Goal: Check status: Check status

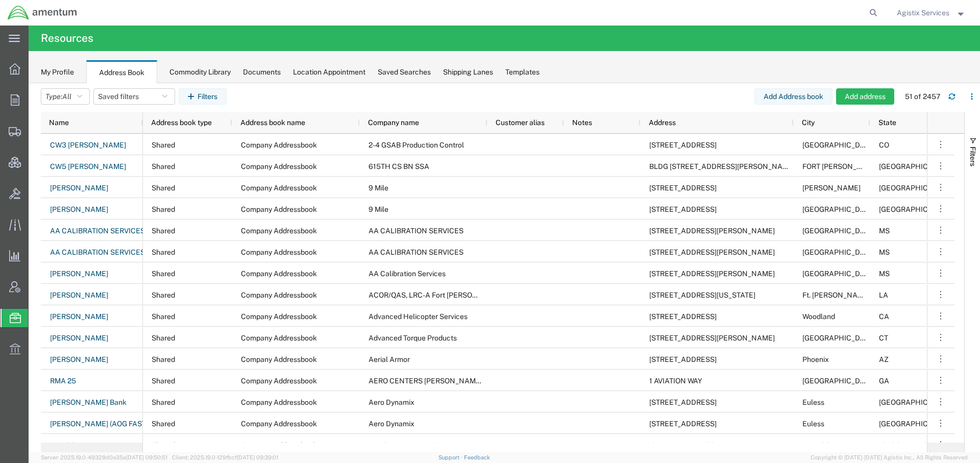
click at [952, 10] on span "Agistix Services" at bounding box center [931, 12] width 69 height 11
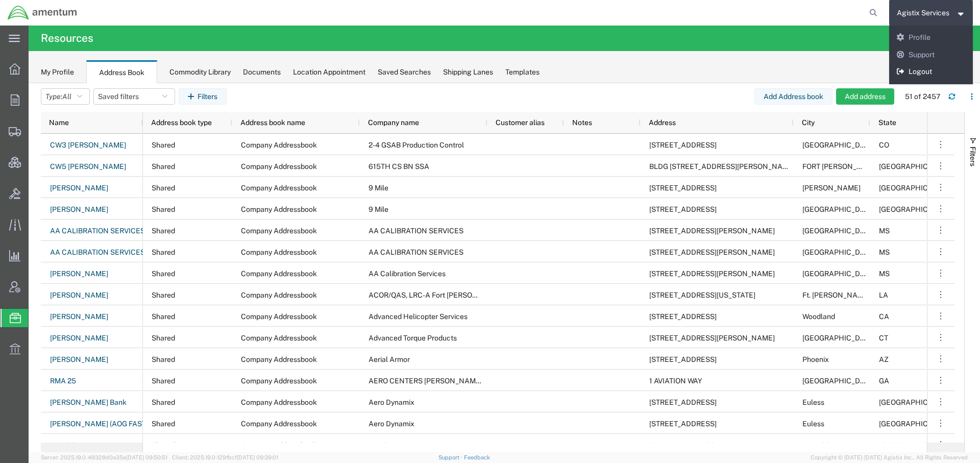
click at [923, 68] on link "Logout" at bounding box center [931, 71] width 84 height 17
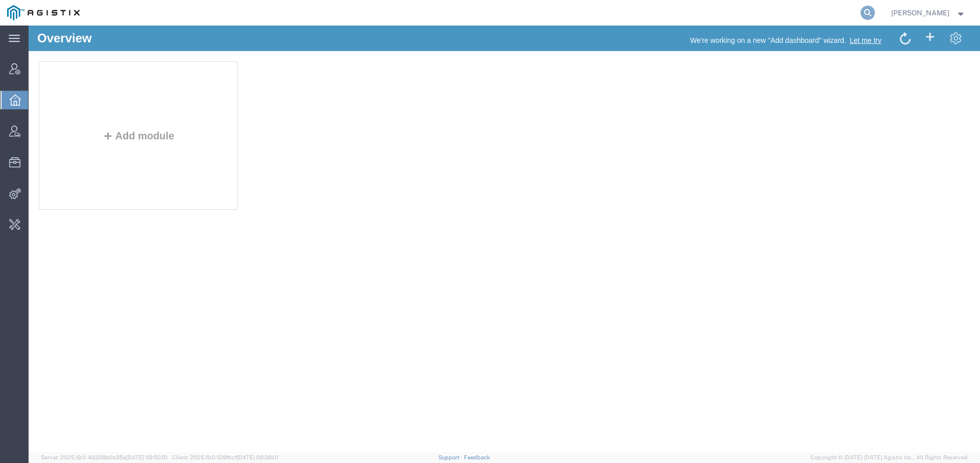
click at [860, 12] on icon at bounding box center [867, 13] width 14 height 14
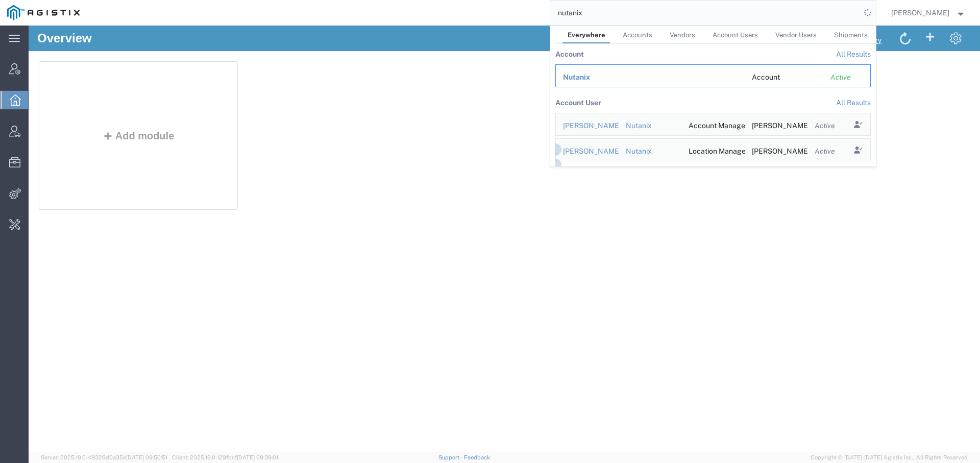
click at [572, 76] on span "Nutanix" at bounding box center [576, 77] width 27 height 8
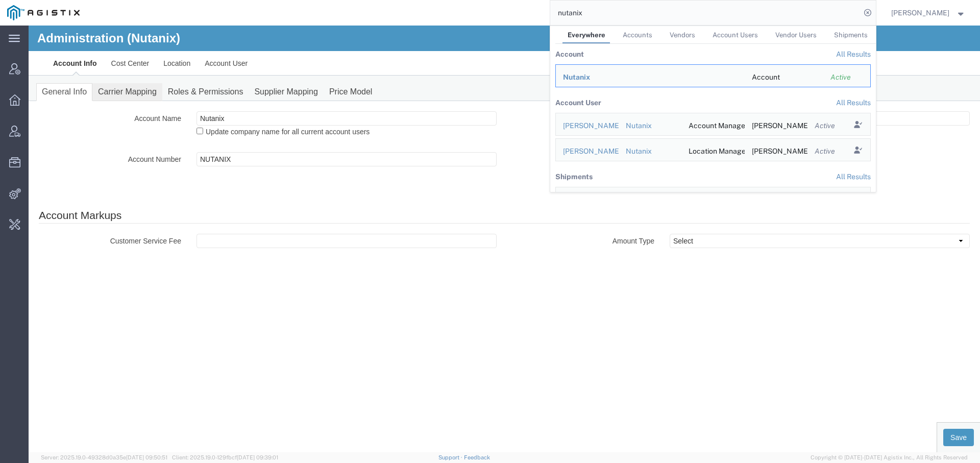
click at [140, 89] on link "Carrier Mapping" at bounding box center [127, 92] width 70 height 18
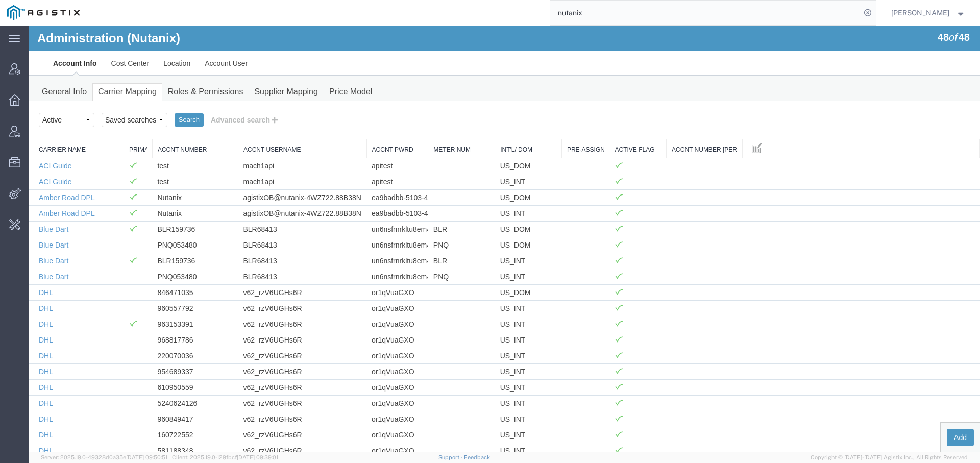
drag, startPoint x: 332, startPoint y: 147, endPoint x: 365, endPoint y: 146, distance: 33.2
click at [566, 7] on input "nutanix" at bounding box center [705, 13] width 310 height 24
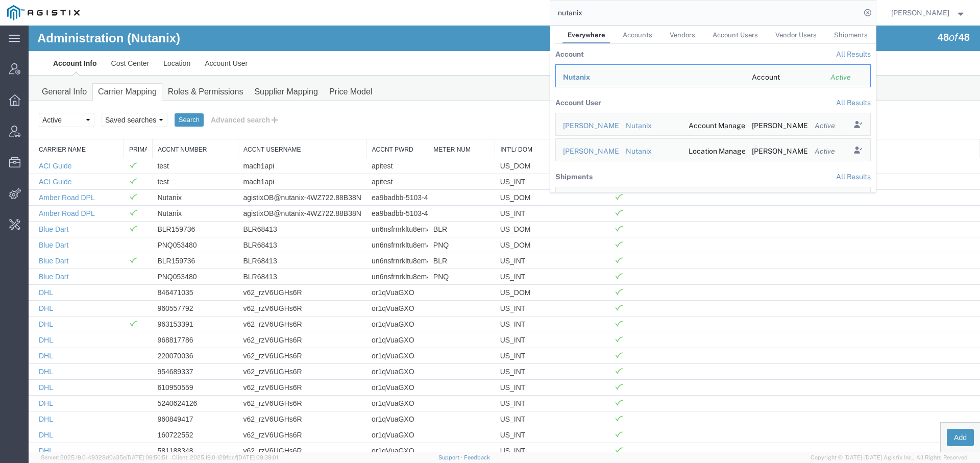
click at [566, 7] on input "nutanix" at bounding box center [705, 13] width 310 height 24
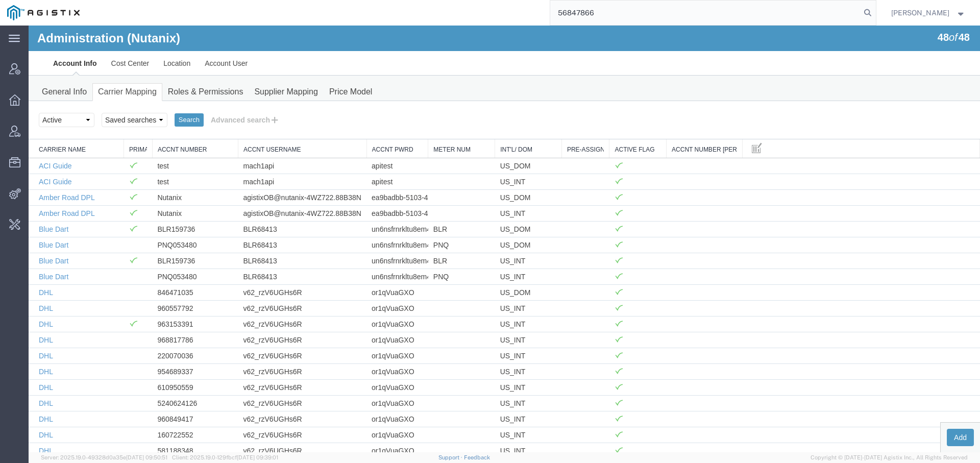
type input "56847866"
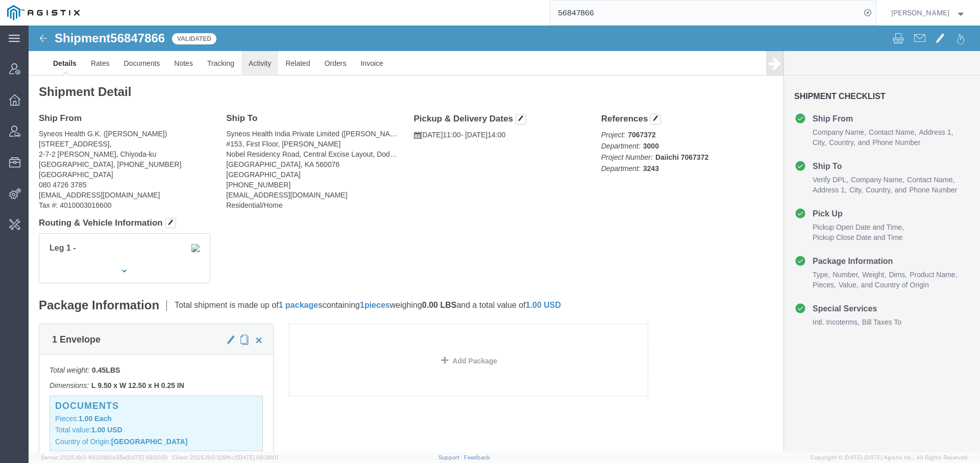
click link "Activity"
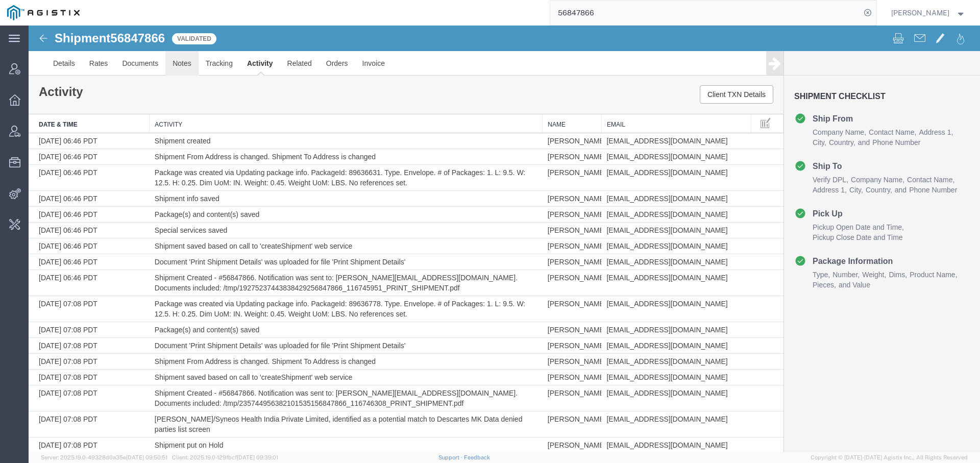
click at [184, 63] on link "Notes" at bounding box center [181, 63] width 33 height 24
